Goal: Task Accomplishment & Management: Use online tool/utility

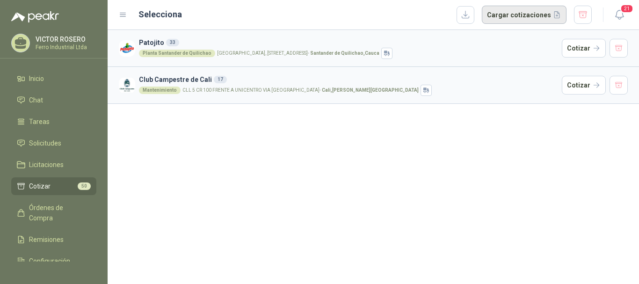
click at [507, 18] on button "Cargar cotizaciones" at bounding box center [524, 15] width 85 height 19
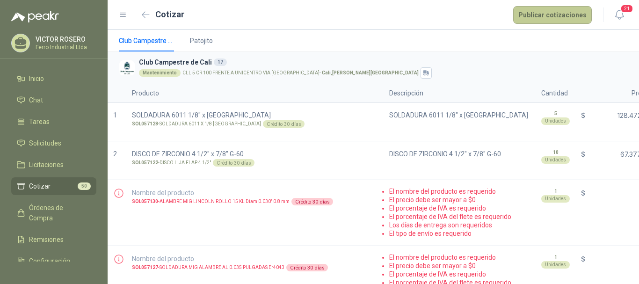
click at [556, 16] on button "Publicar cotizaciones" at bounding box center [552, 15] width 79 height 18
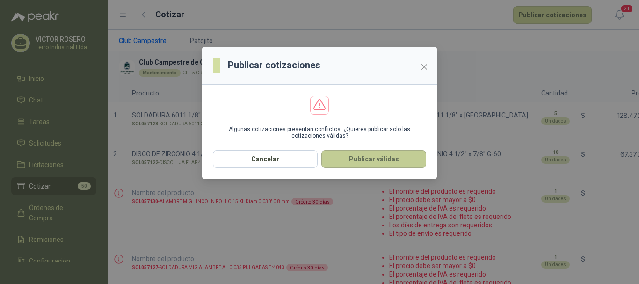
click at [366, 163] on button "Publicar válidas" at bounding box center [374, 159] width 105 height 18
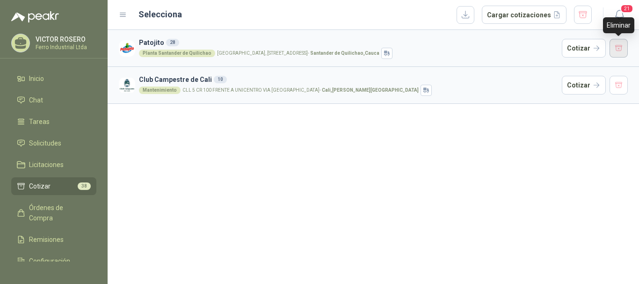
click at [622, 56] on button "button" at bounding box center [619, 48] width 19 height 19
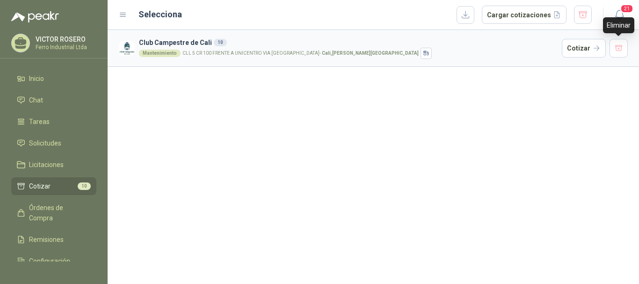
click at [622, 56] on button "button" at bounding box center [619, 48] width 19 height 19
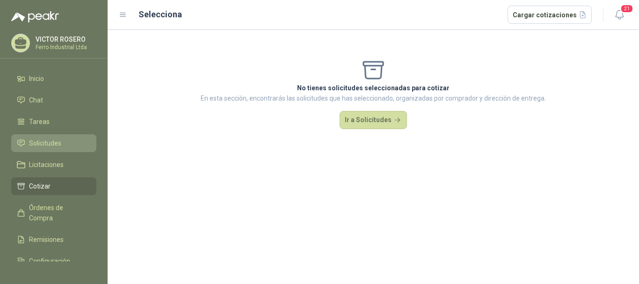
click at [61, 140] on span "Solicitudes" at bounding box center [45, 143] width 32 height 10
